Goal: Task Accomplishment & Management: Complete application form

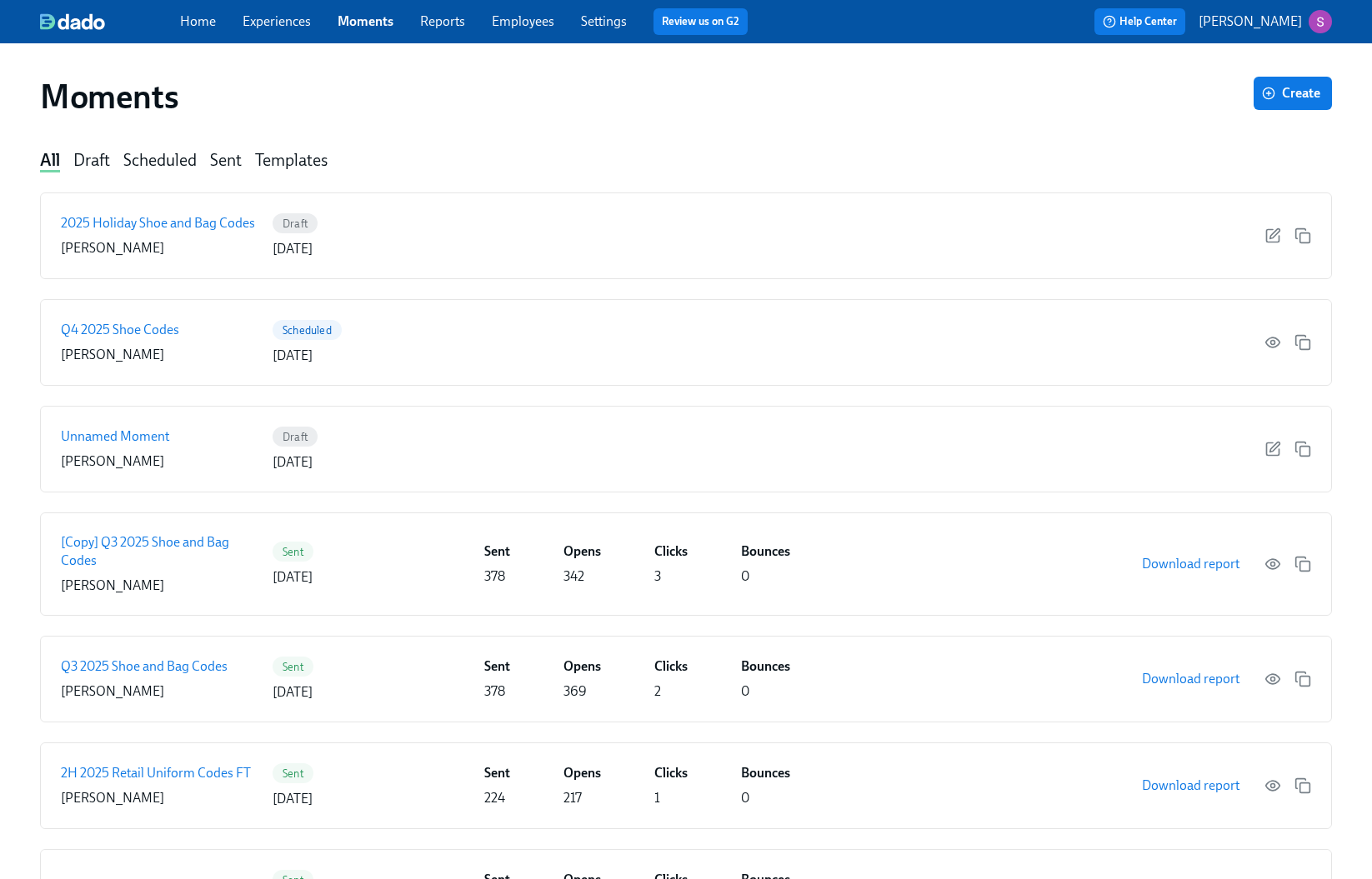
click at [511, 23] on link "Employees" at bounding box center [523, 21] width 63 height 16
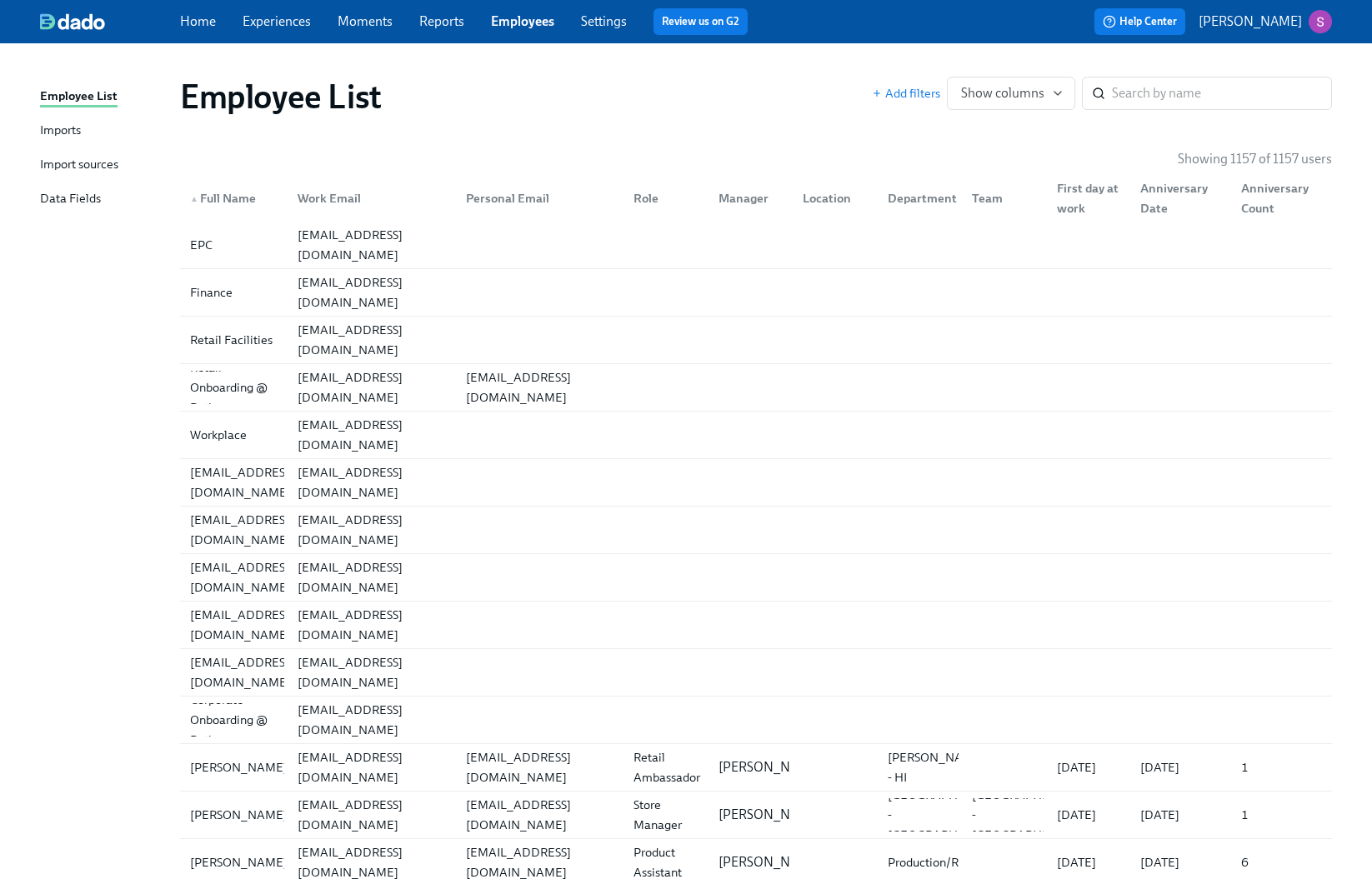
click at [100, 134] on link "Imports" at bounding box center [103, 131] width 127 height 21
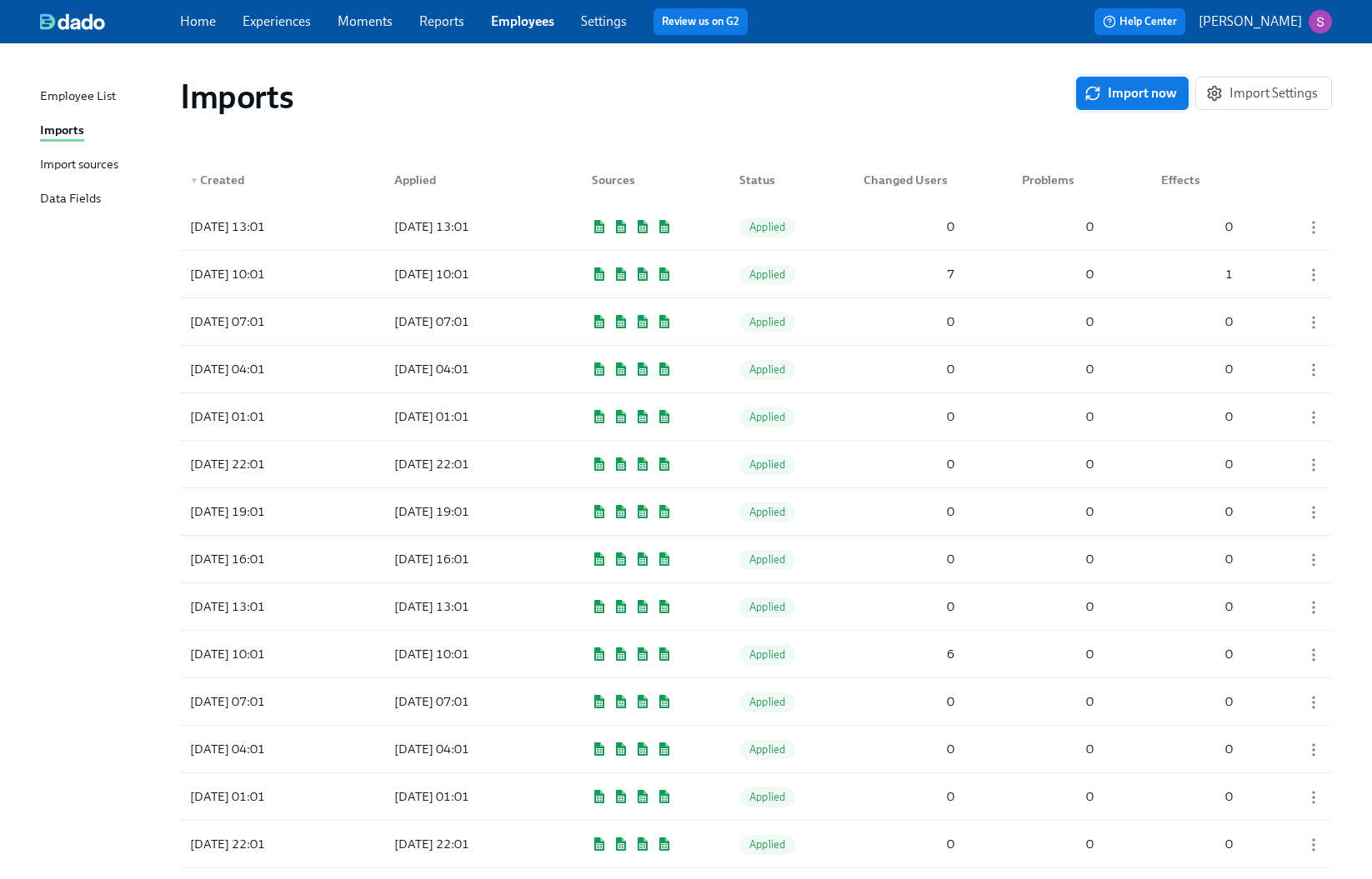
click at [1131, 97] on span "Import now" at bounding box center [1132, 94] width 89 height 17
click at [781, 226] on span "Pending" at bounding box center [769, 226] width 59 height 12
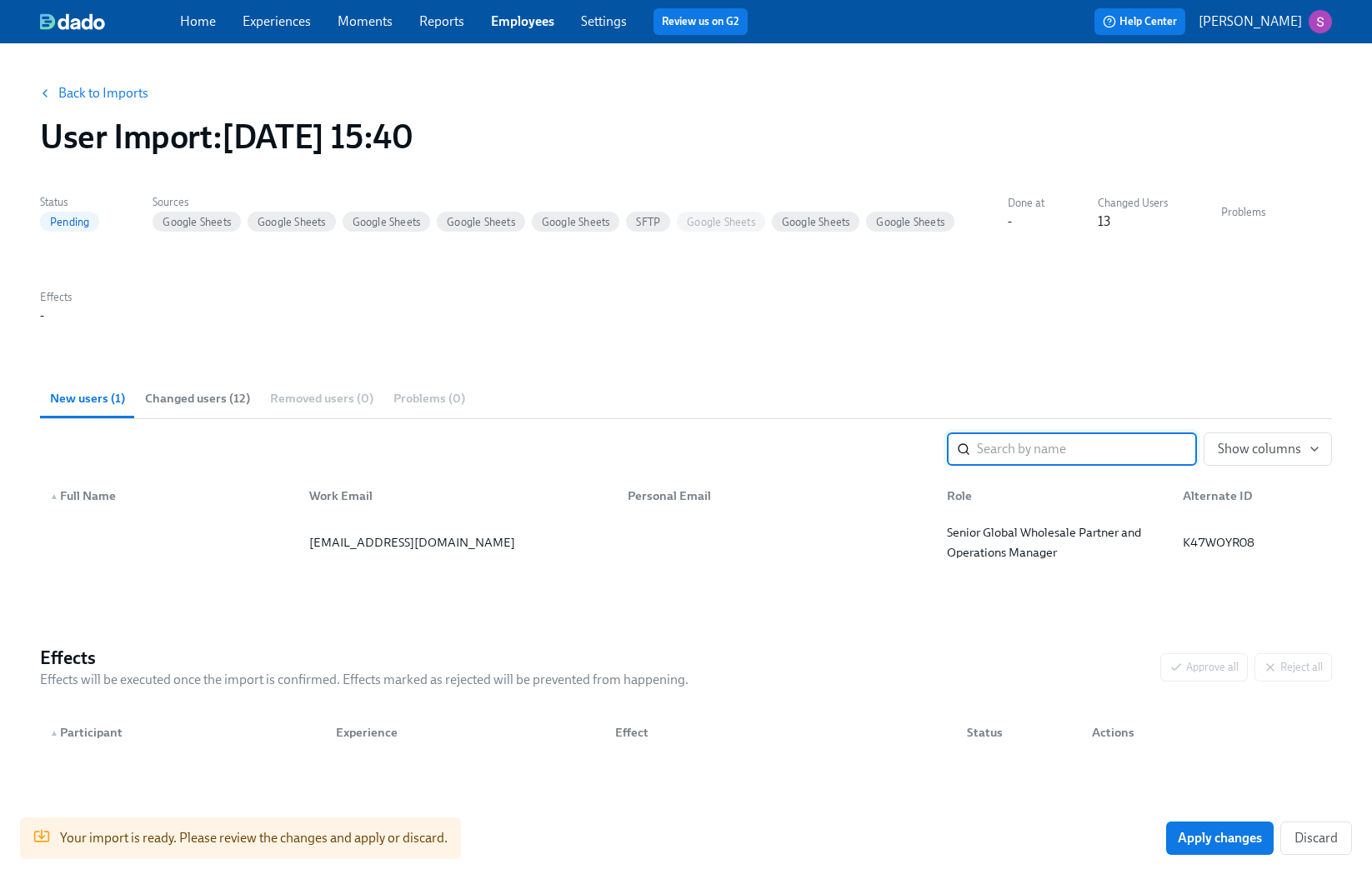
scroll to position [23, 0]
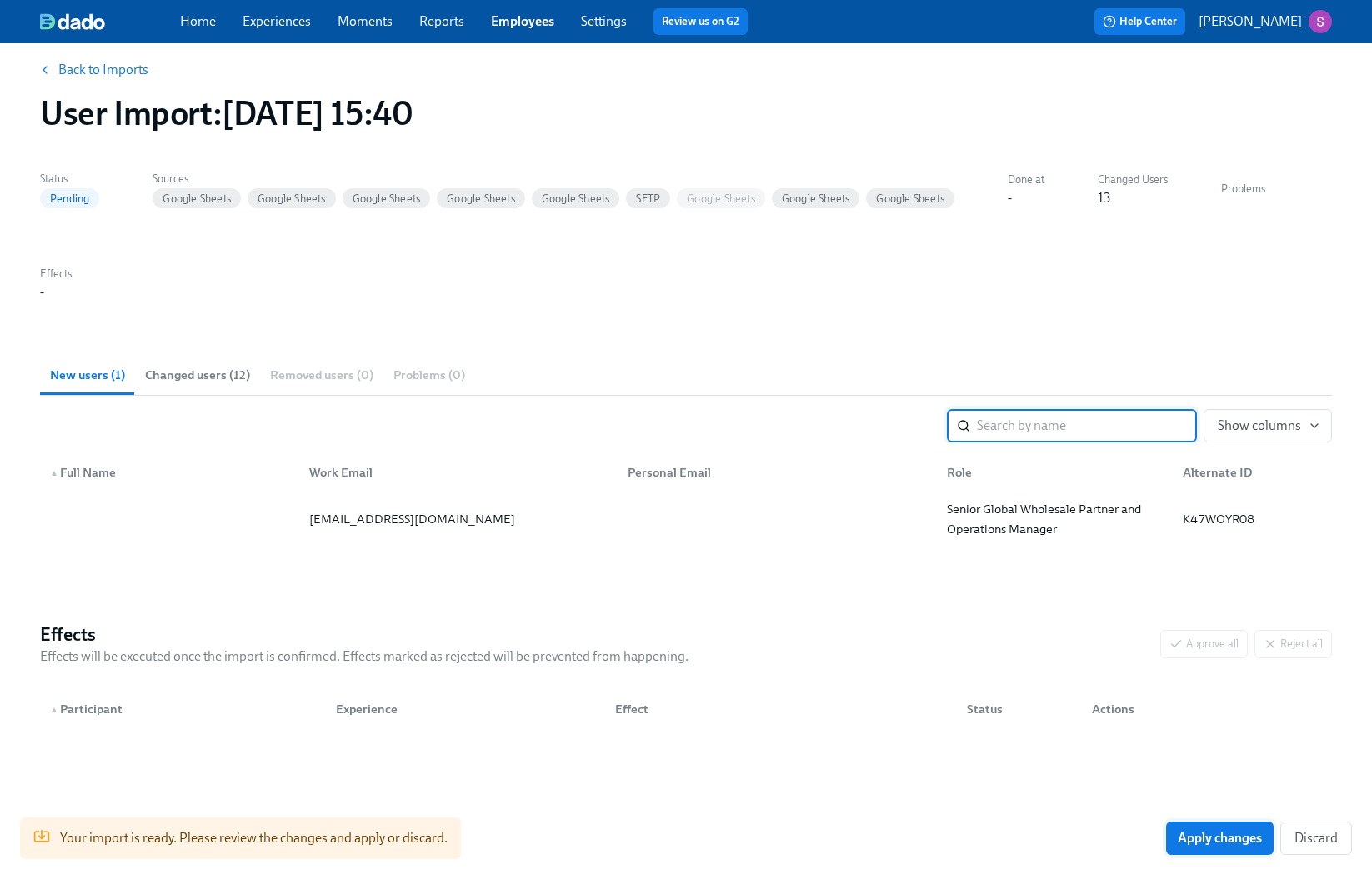
click at [1227, 849] on button "Apply changes" at bounding box center [1220, 839] width 108 height 34
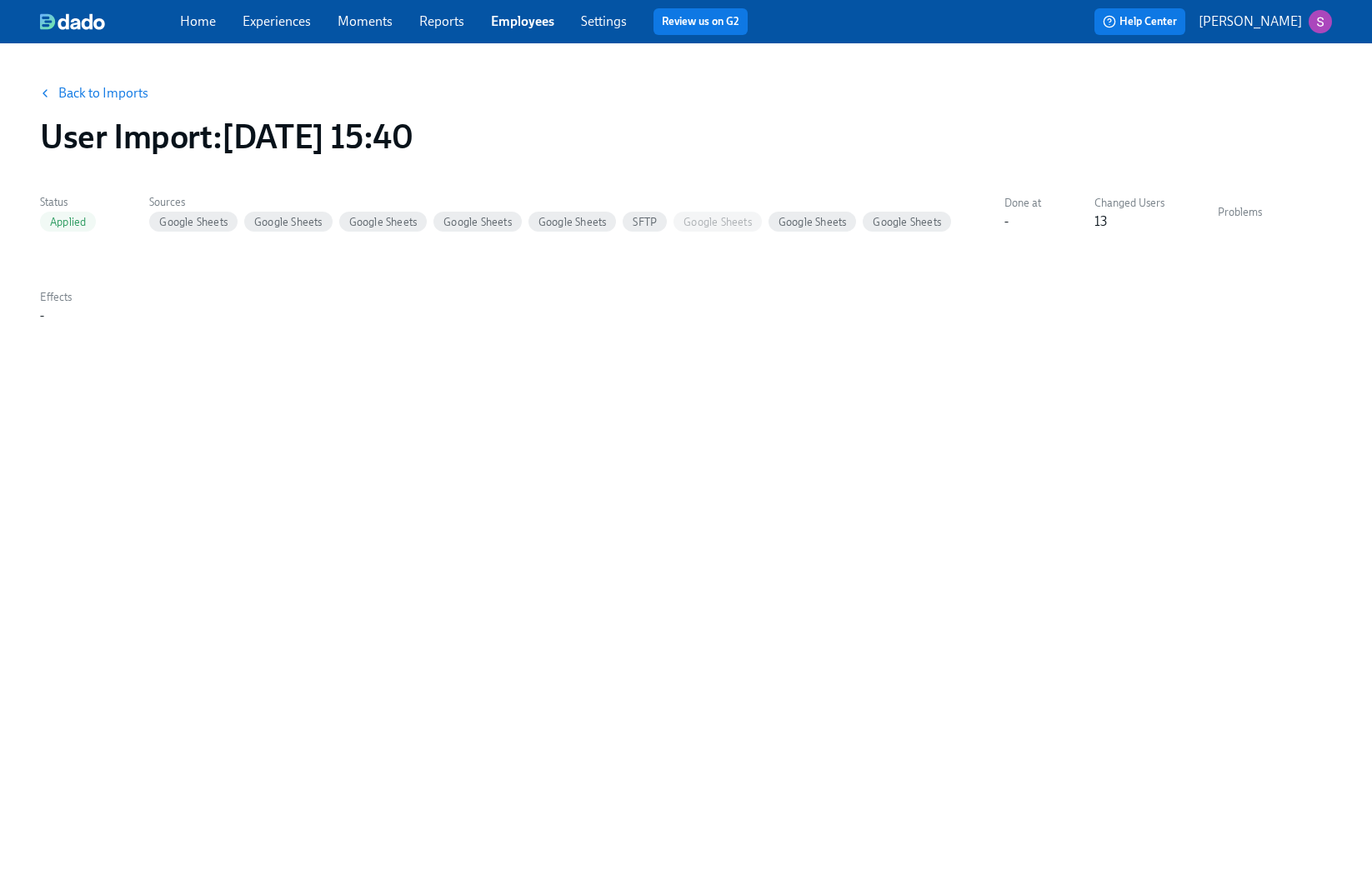
scroll to position [0, 0]
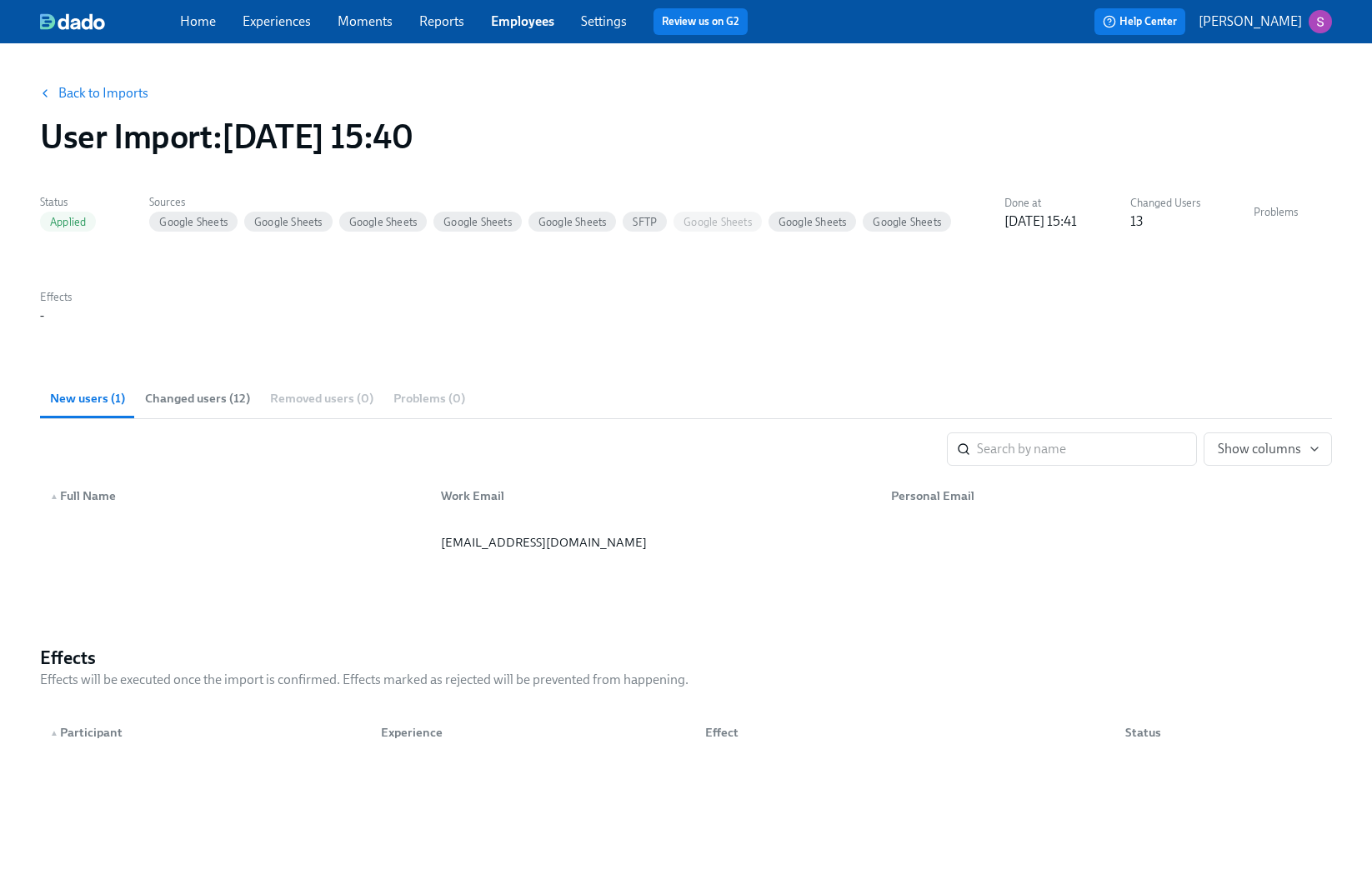
click at [533, 29] on span "Employees" at bounding box center [522, 22] width 63 height 19
click at [526, 20] on link "Employees" at bounding box center [522, 21] width 63 height 16
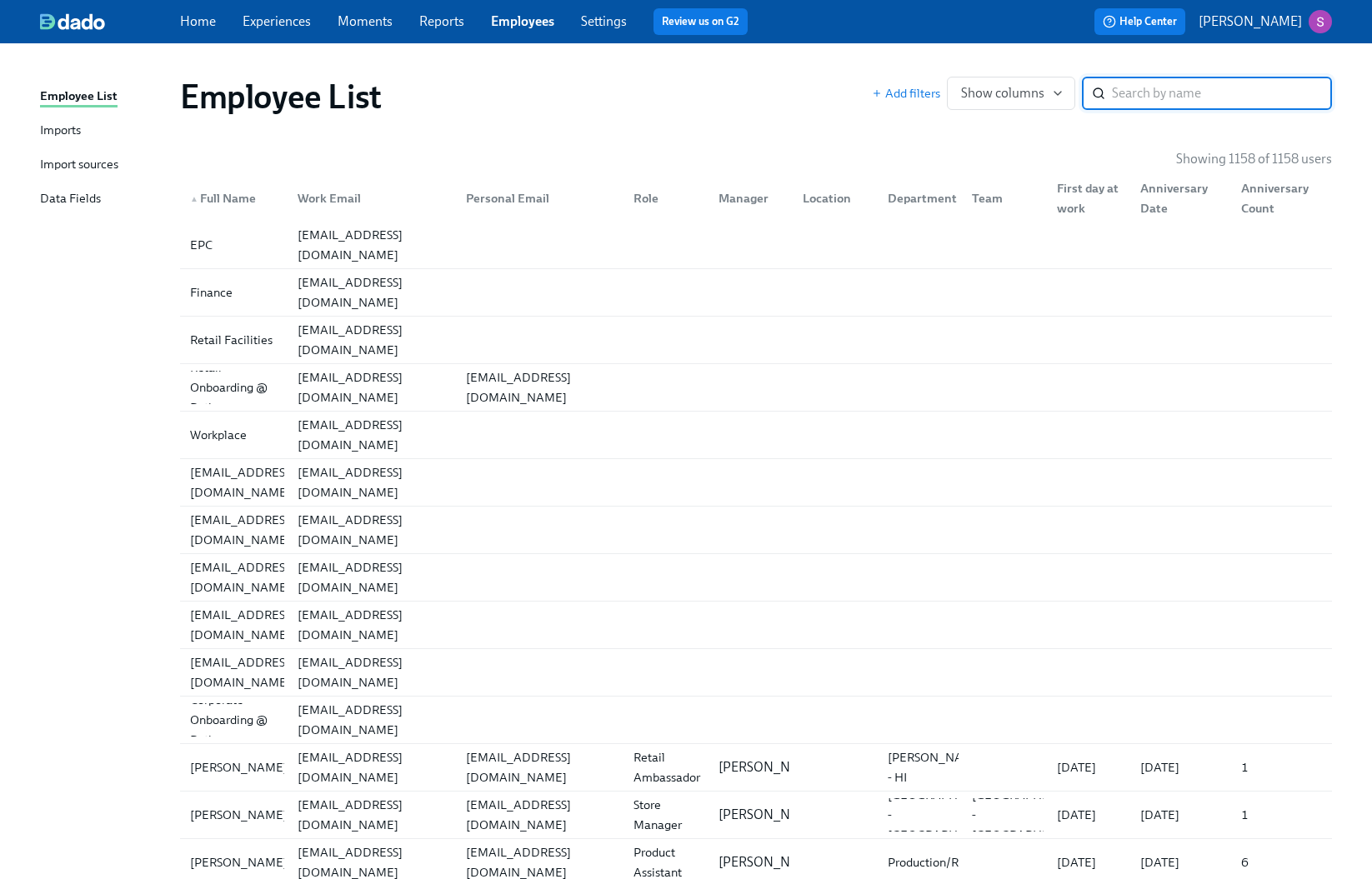
click at [1150, 93] on input "search" at bounding box center [1222, 94] width 220 height 34
type input "[PERSON_NAME]"
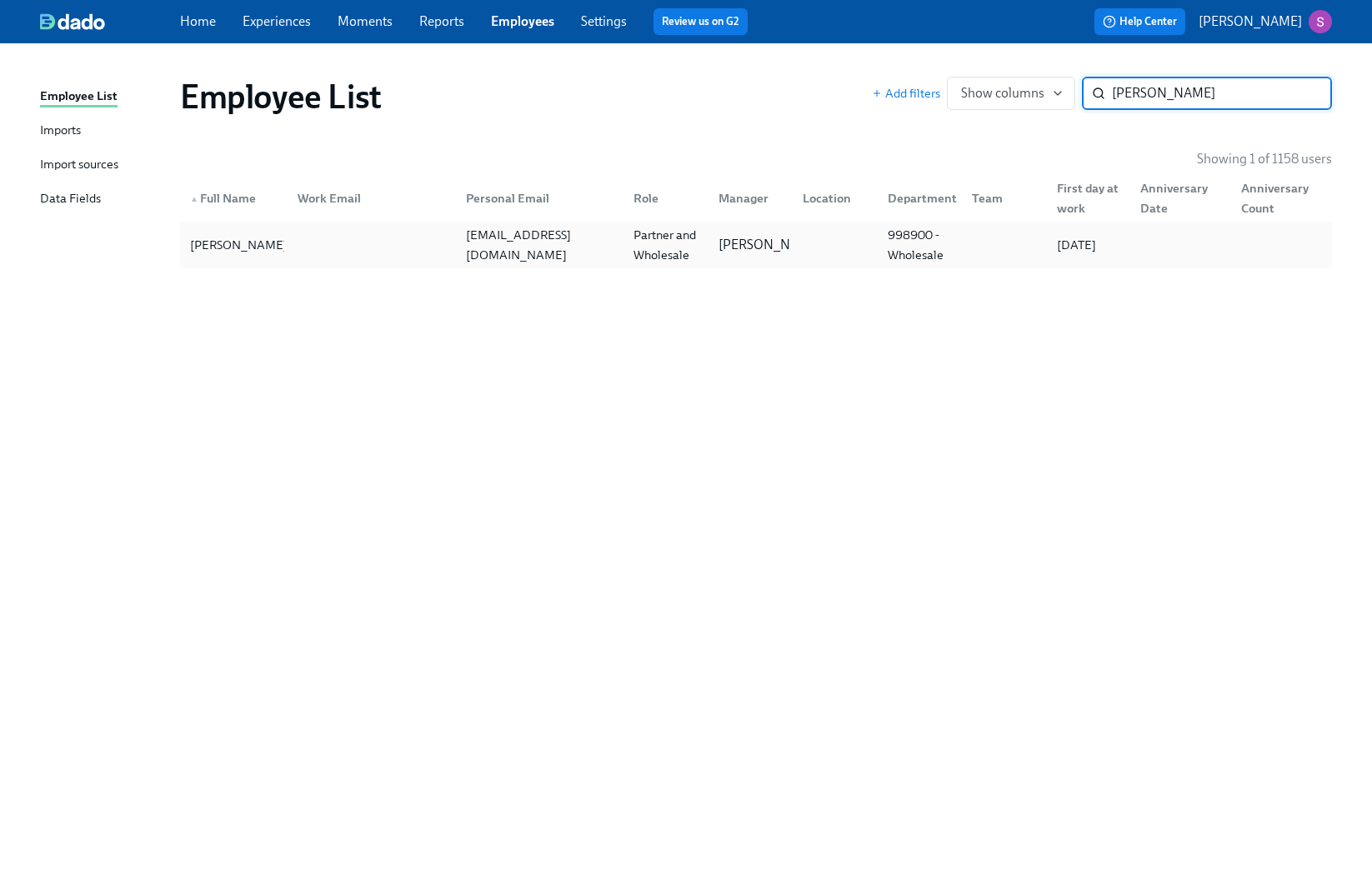
click at [313, 250] on div at bounding box center [368, 245] width 168 height 34
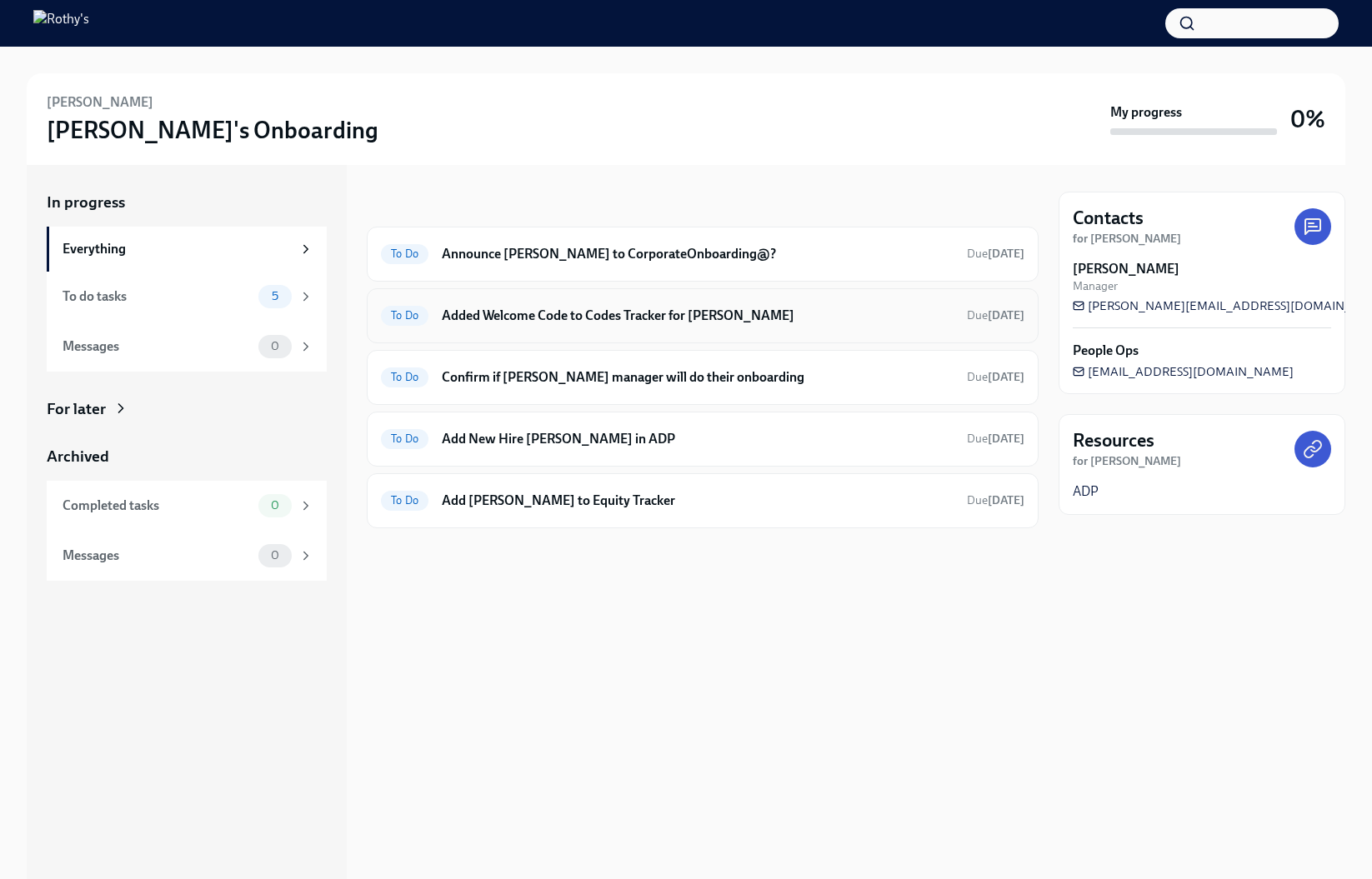
click at [781, 331] on div "To Do Added Welcome Code to Codes Tracker for [PERSON_NAME] Due [DATE]" at bounding box center [703, 315] width 672 height 55
click at [752, 315] on h6 "Added Welcome Code to Codes Tracker for [PERSON_NAME]" at bounding box center [697, 316] width 511 height 19
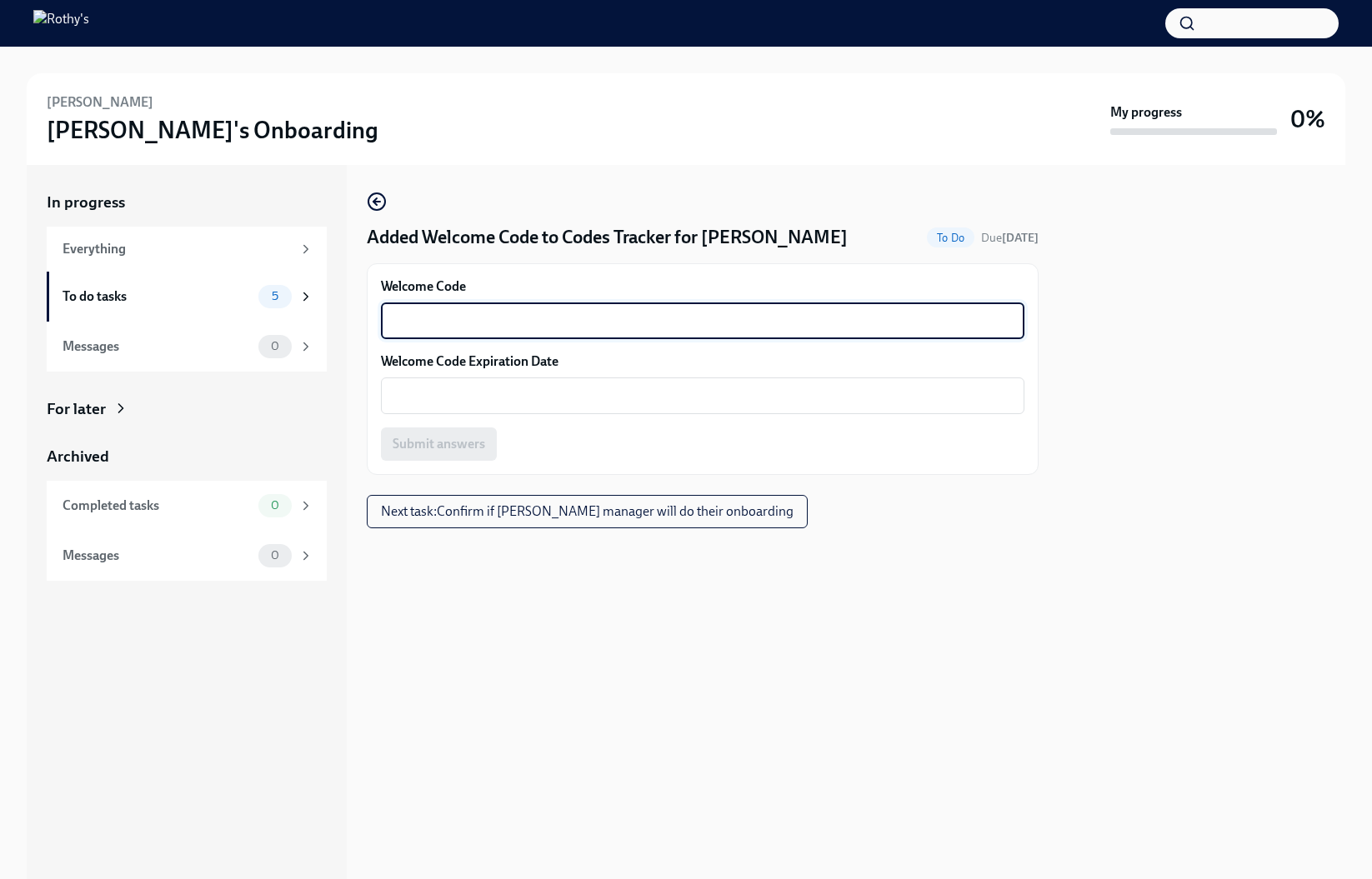
click at [695, 324] on textarea "Welcome Code" at bounding box center [703, 320] width 623 height 20
paste textarea "E-FFW-PU2GQTIXF36"
type textarea "E-FFW-PU2GQTIXF36"
click at [589, 398] on textarea "Welcome Code Expiration Date" at bounding box center [703, 395] width 623 height 20
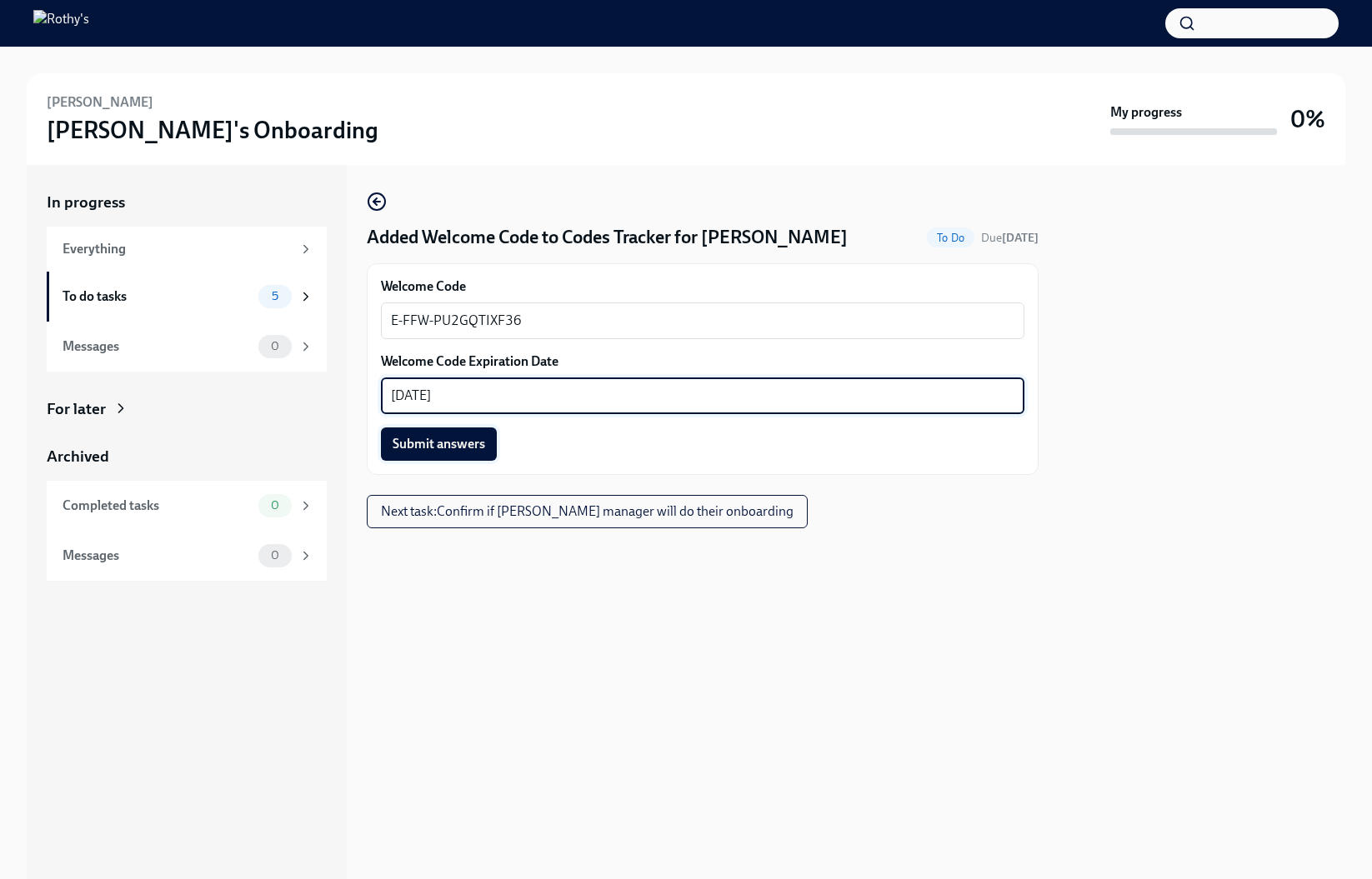
type textarea "December 31, 2025"
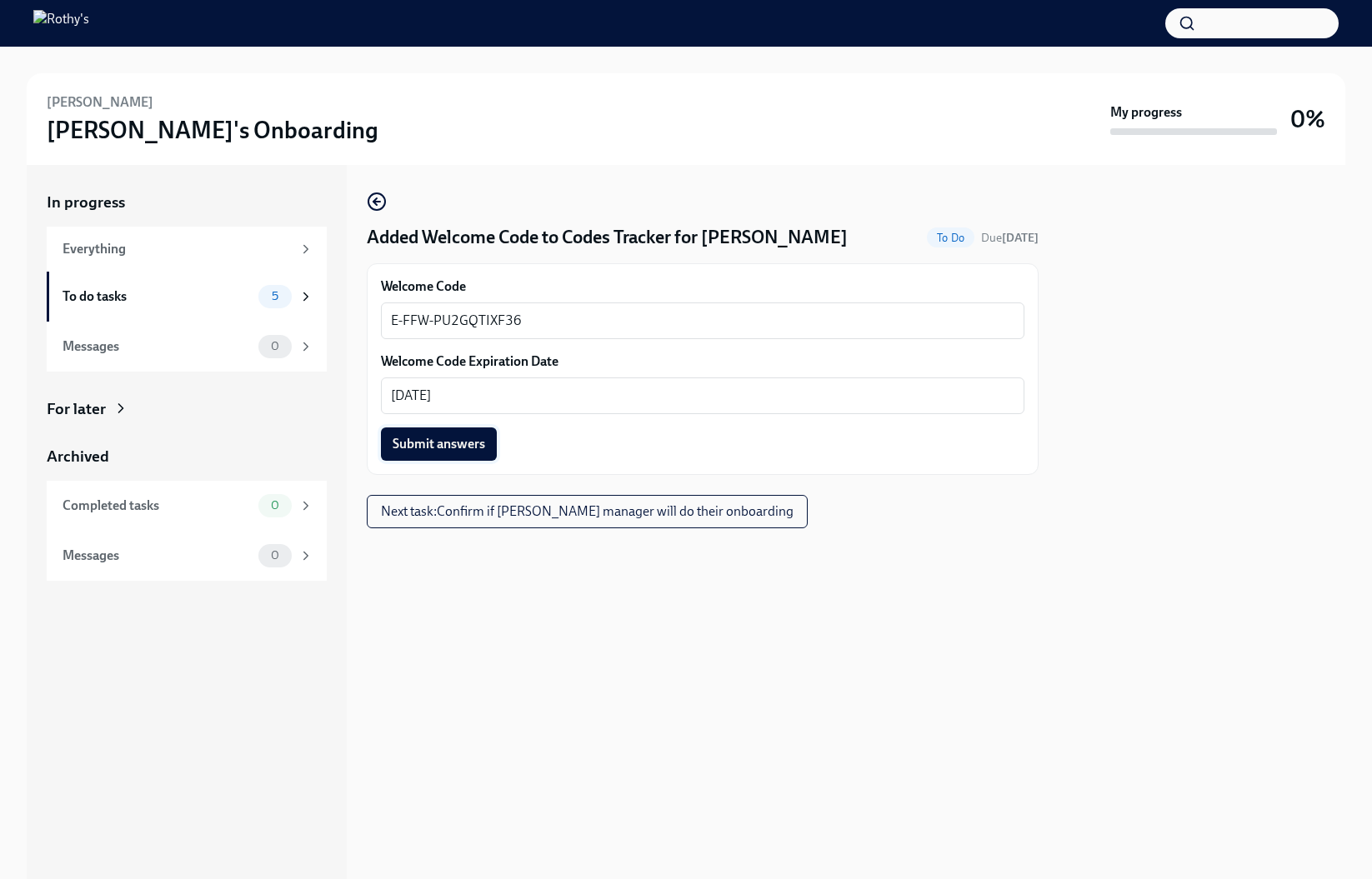
click at [427, 442] on span "Submit answers" at bounding box center [438, 445] width 93 height 17
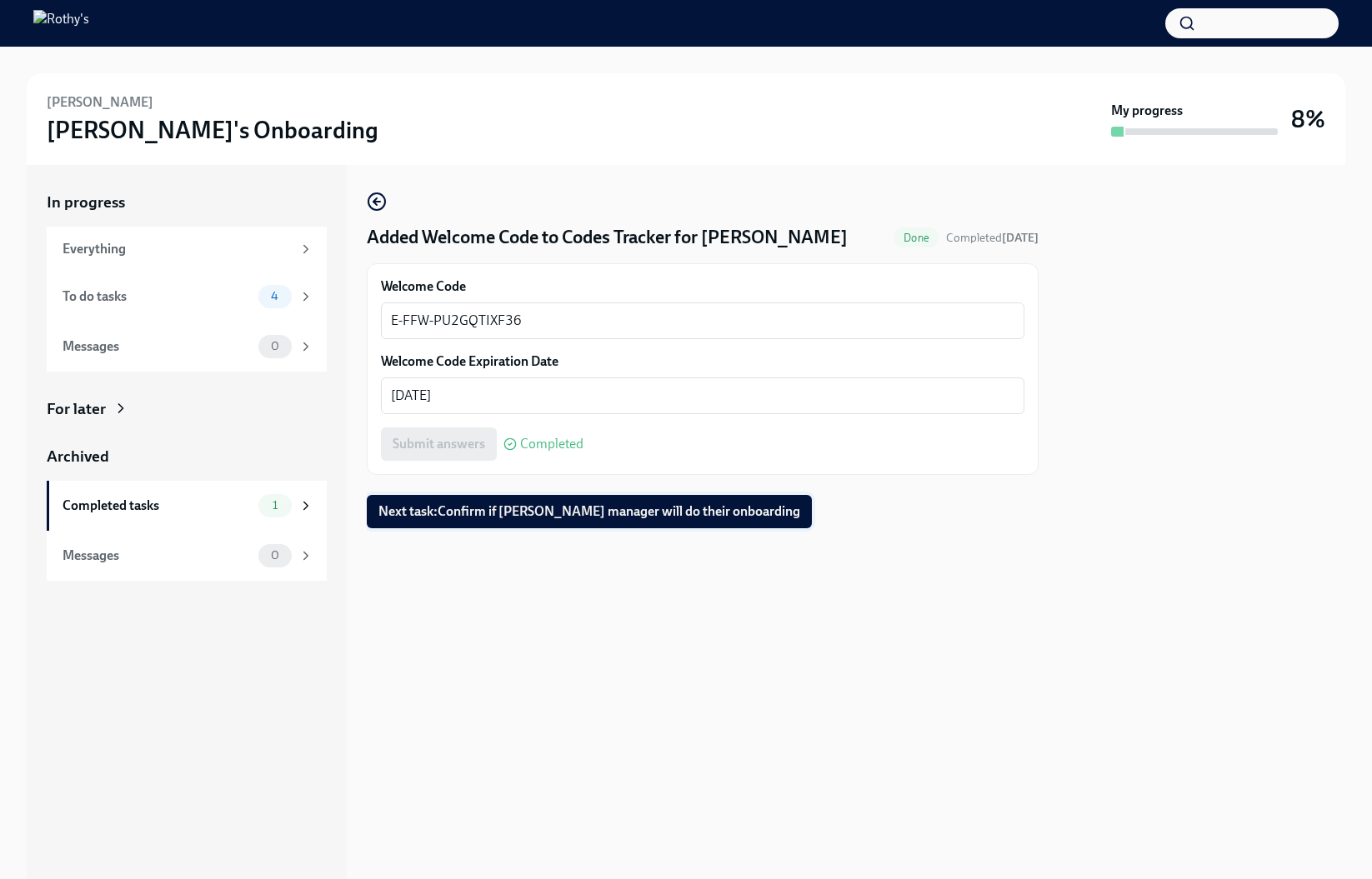
click at [465, 508] on span "Next task : Confirm if Allison Trull's manager will do their onboarding" at bounding box center [588, 511] width 421 height 17
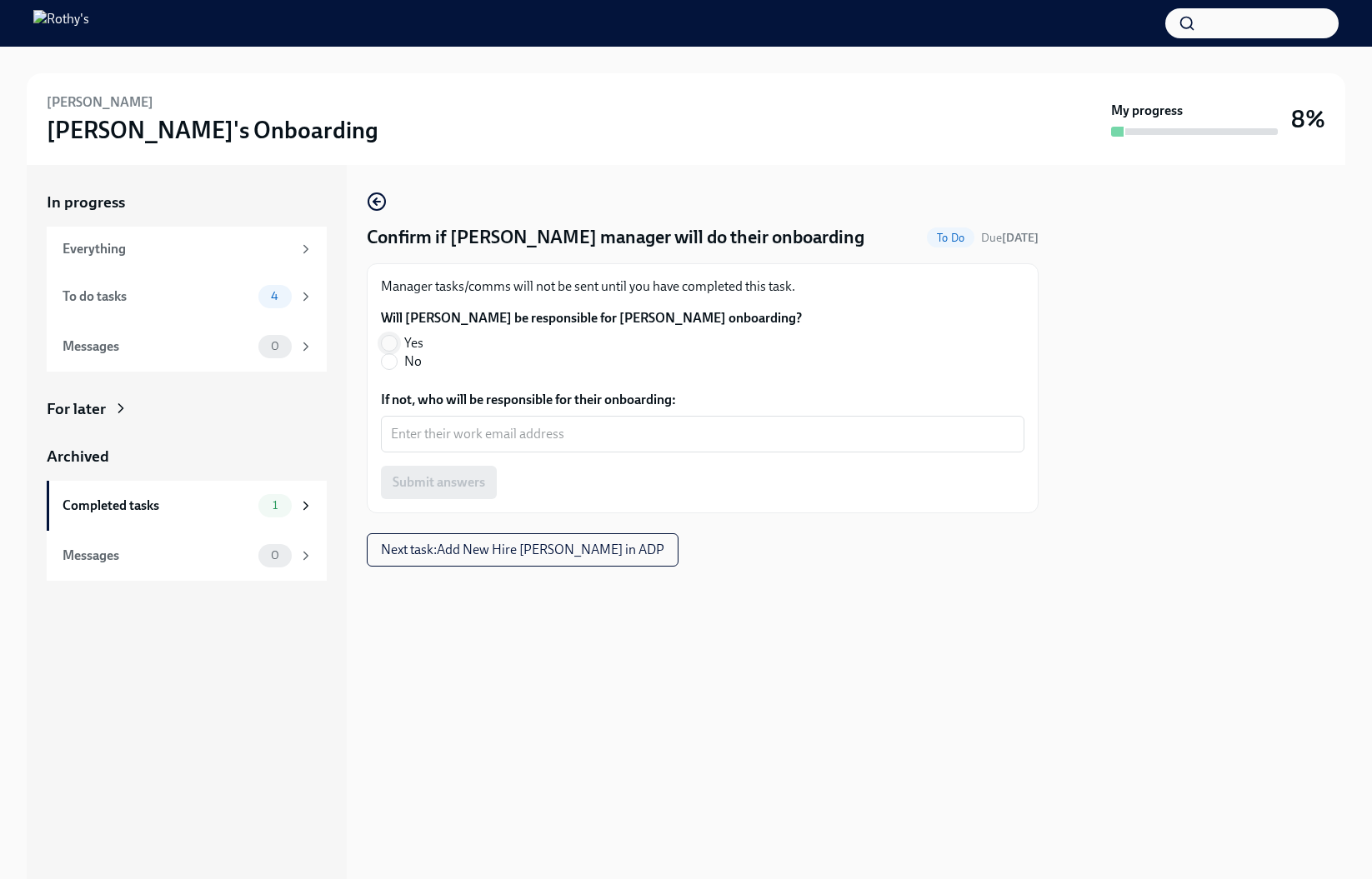
click at [391, 340] on input "Yes" at bounding box center [389, 343] width 15 height 15
radio input "true"
click at [459, 487] on span "Submit answers" at bounding box center [438, 482] width 93 height 17
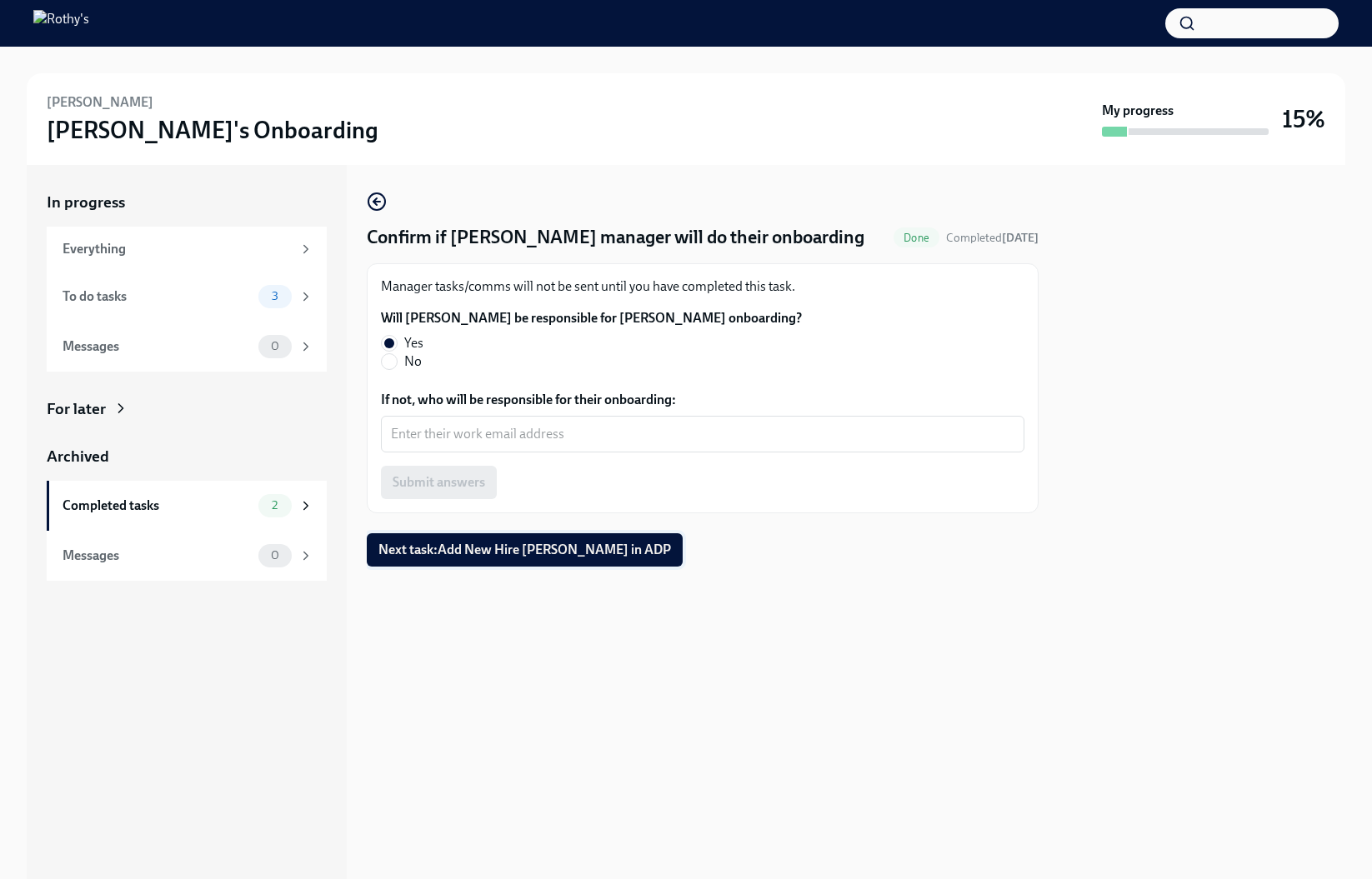
click at [503, 549] on span "Next task : Add New Hire Allison Trull in ADP" at bounding box center [525, 550] width 293 height 17
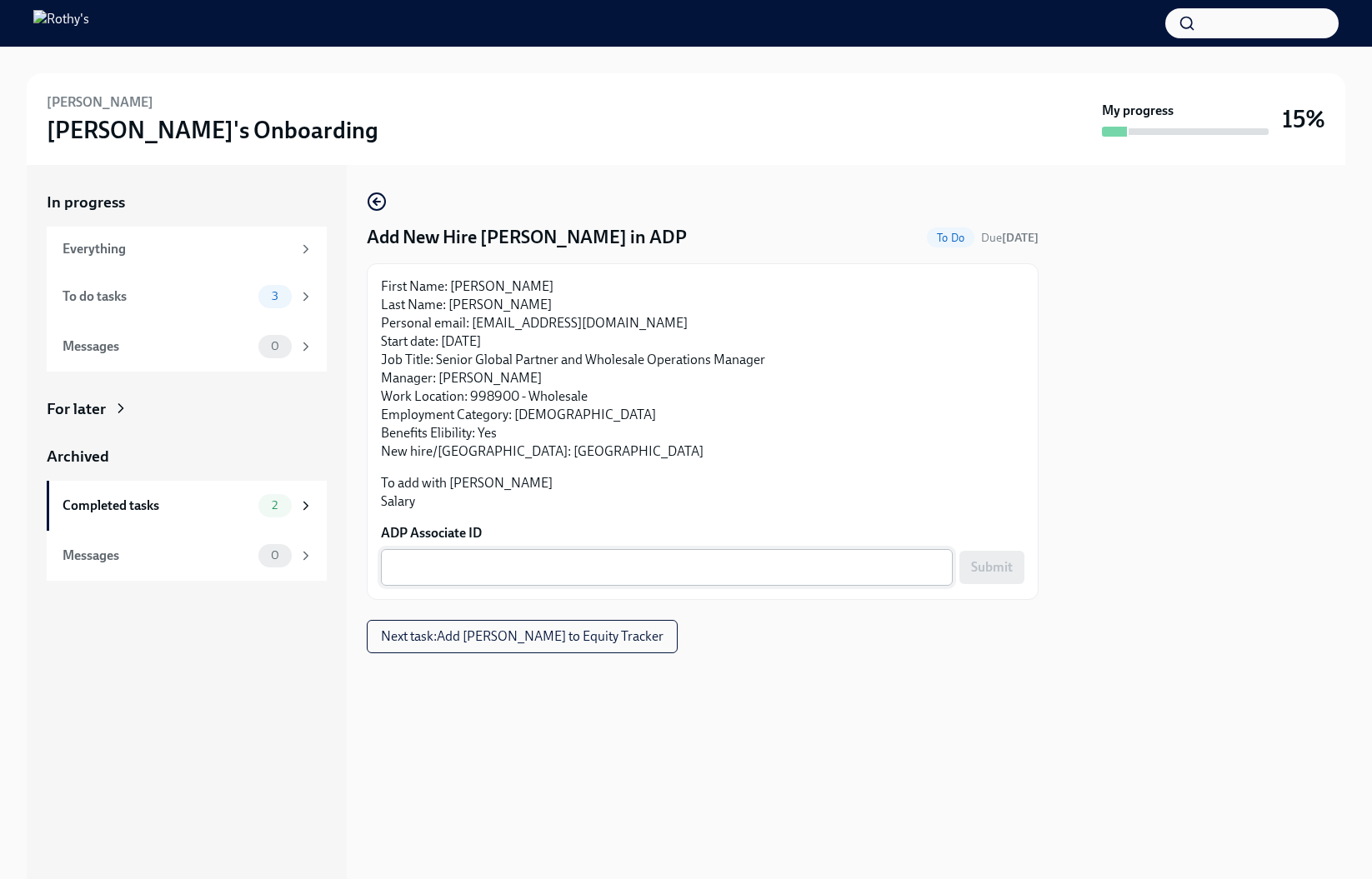
click at [495, 562] on textarea "ADP Associate ID" at bounding box center [667, 567] width 552 height 20
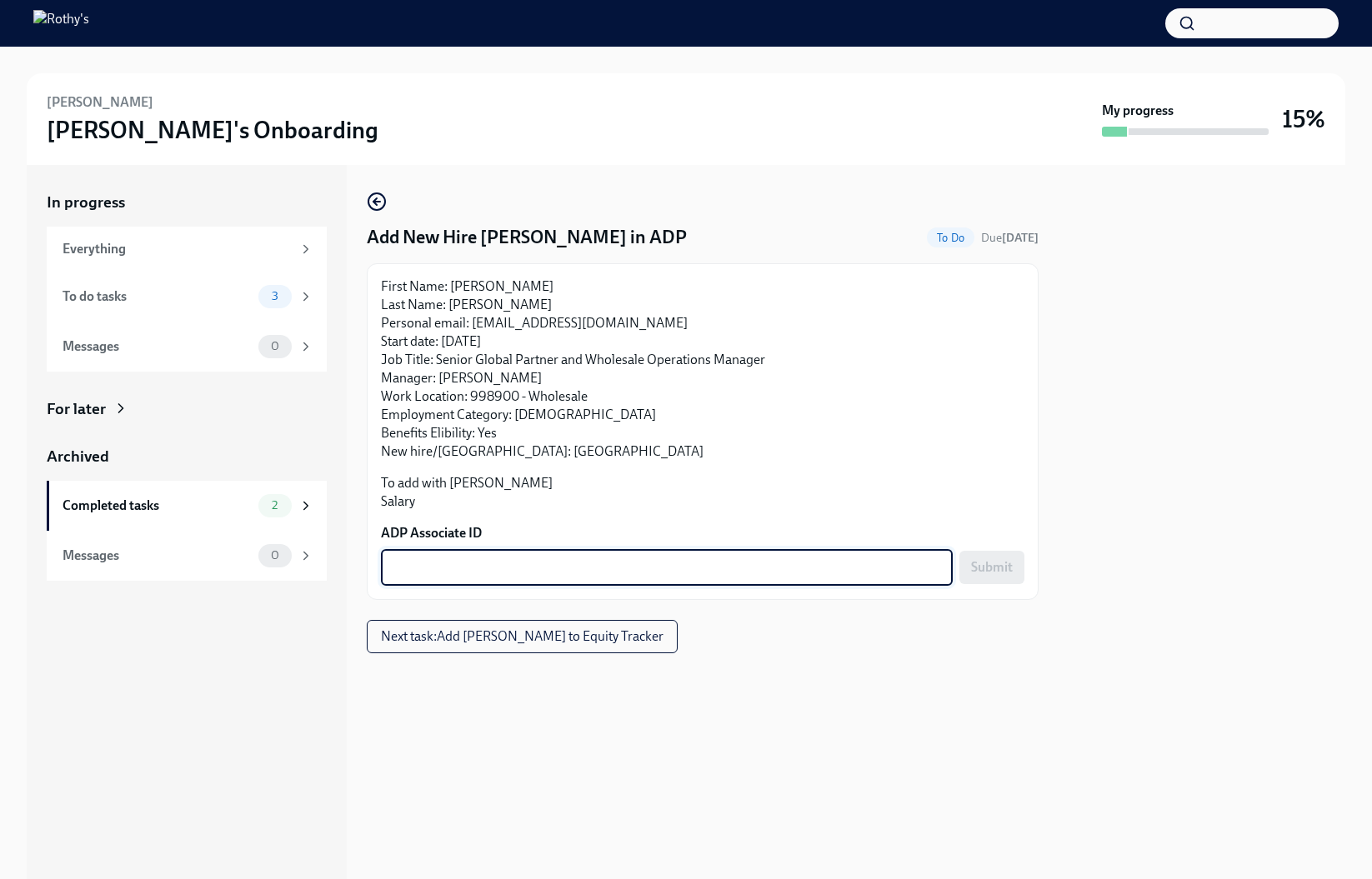
paste textarea "K47WOYR08"
type textarea "K47WOYR08"
click at [988, 574] on span "Submit" at bounding box center [992, 568] width 41 height 17
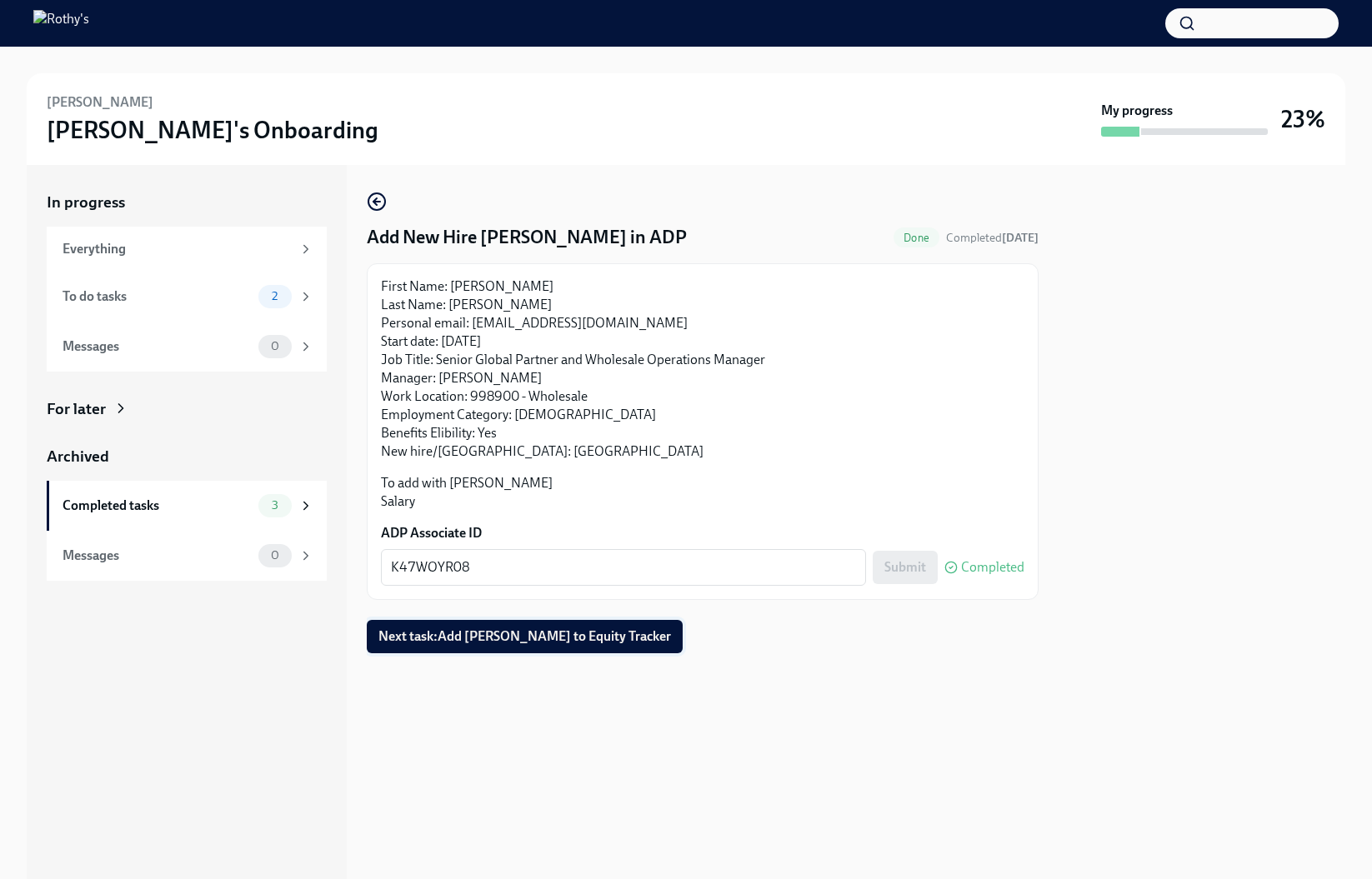
click at [602, 638] on span "Next task : Add Allison Trull to Equity Tracker" at bounding box center [525, 637] width 293 height 17
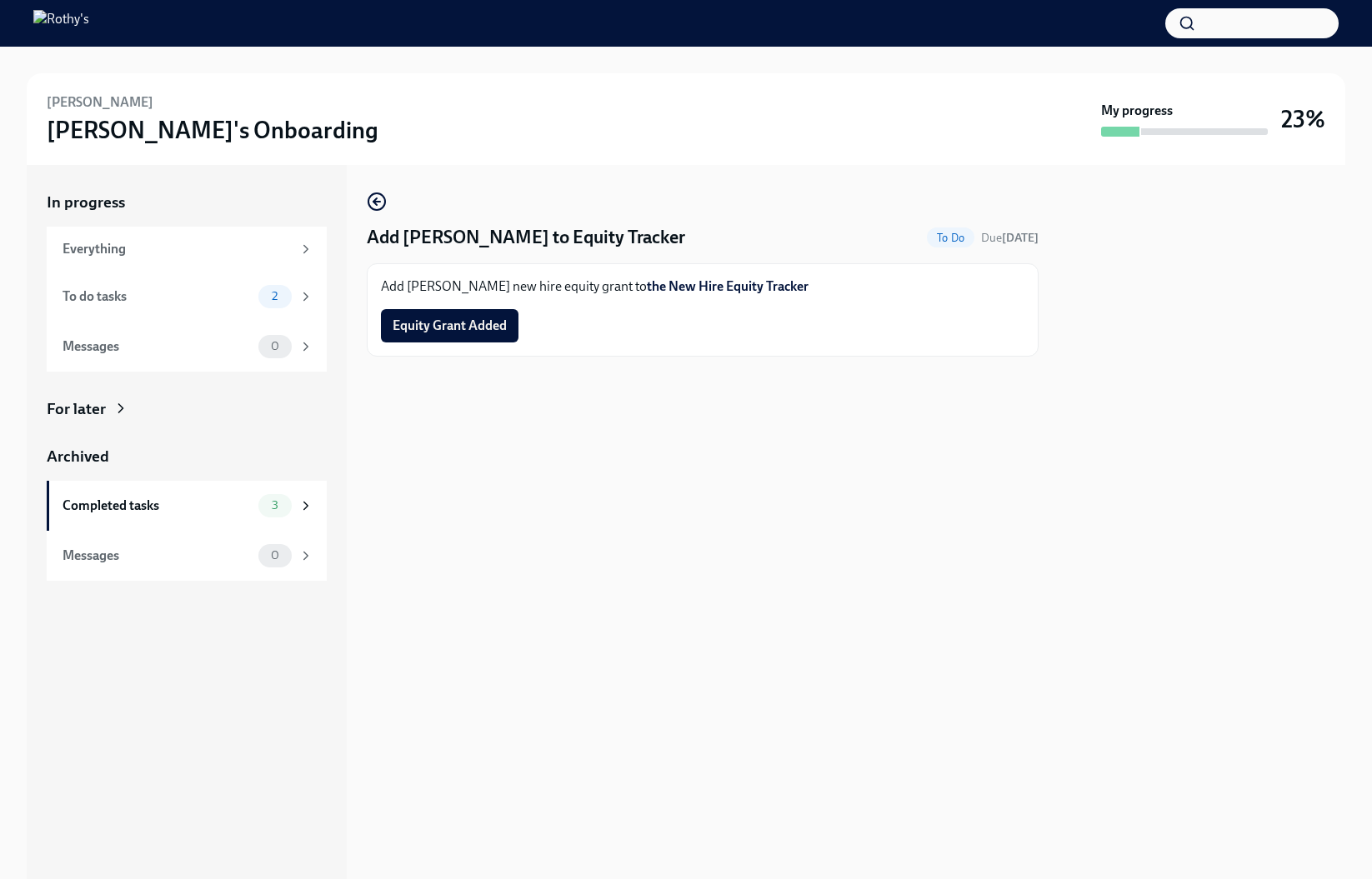
click at [666, 288] on link "the New Hire Equity Tracker" at bounding box center [727, 286] width 161 height 16
click at [465, 331] on span "Equity Grant Added" at bounding box center [450, 326] width 114 height 17
click at [229, 295] on div "To do tasks" at bounding box center [158, 296] width 190 height 19
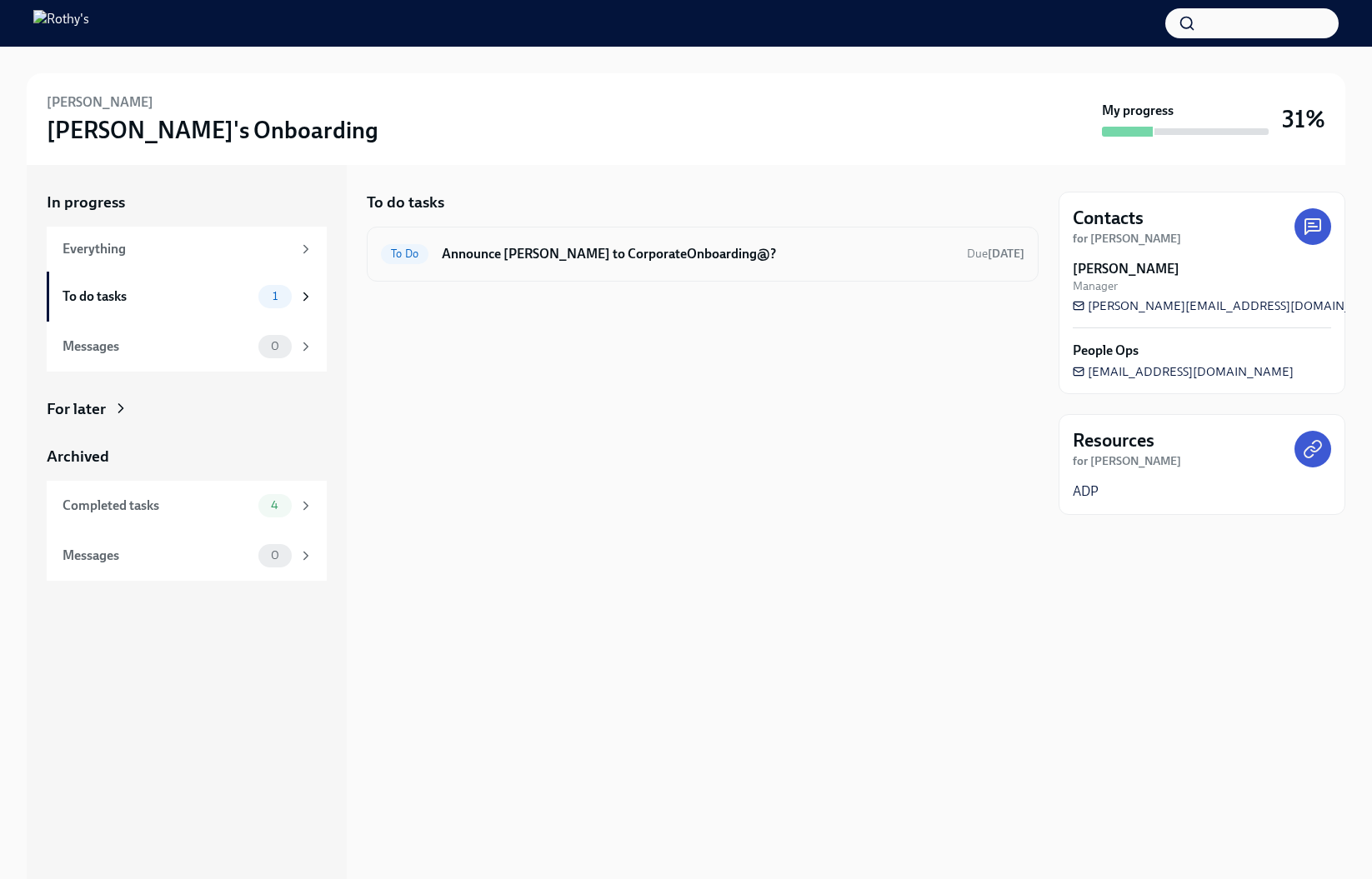
click at [571, 250] on h6 "Announce Allison Trull to CorporateOnboarding@?" at bounding box center [697, 254] width 511 height 19
